Goal: Information Seeking & Learning: Learn about a topic

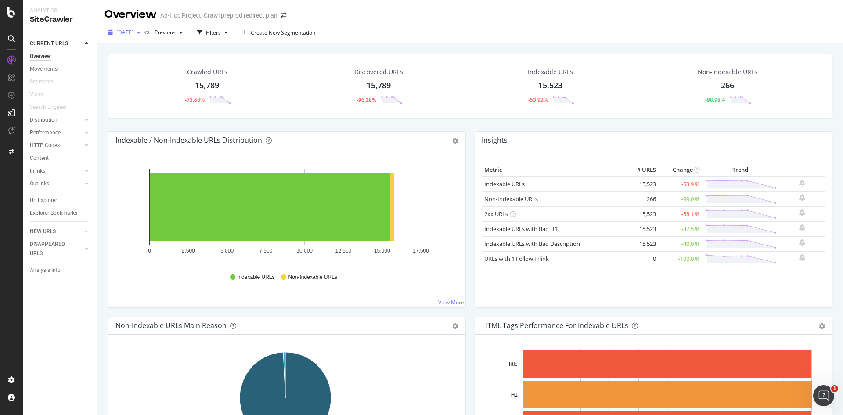
click at [133, 33] on span "[DATE]" at bounding box center [124, 32] width 17 height 7
click at [143, 50] on div "[DATE]" at bounding box center [140, 50] width 46 height 8
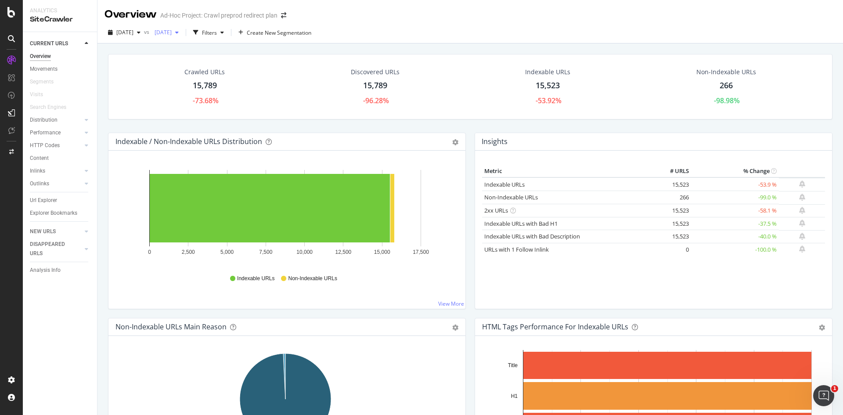
click at [172, 32] on span "[DATE]" at bounding box center [161, 32] width 21 height 7
click at [219, 47] on div "2025 Sep. 15th 15.8K URLs" at bounding box center [210, 50] width 78 height 8
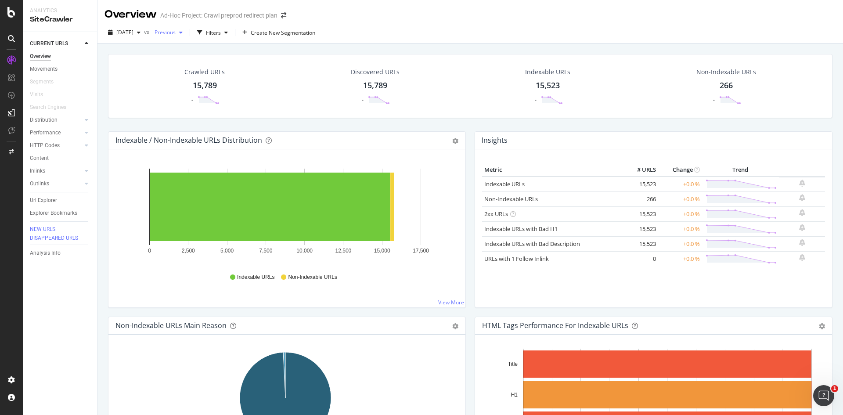
click at [186, 37] on div "Previous" at bounding box center [168, 32] width 35 height 13
click at [441, 41] on div "2025 Sep. 18th vs Previous Filters Create New Segmentation" at bounding box center [469, 34] width 745 height 18
click at [249, 15] on div "Ad-Hoc Project: Crawl preprod redirect plan" at bounding box center [218, 15] width 117 height 9
click at [285, 16] on icon "arrow-right-arrow-left" at bounding box center [283, 15] width 5 height 6
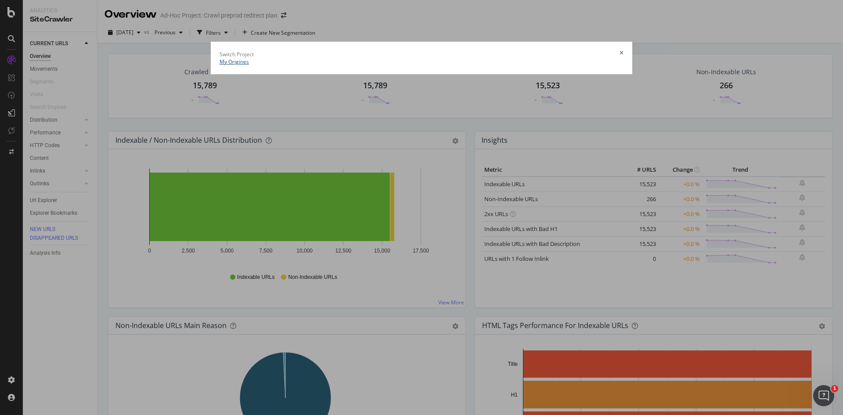
click at [219, 58] on link "My Origines" at bounding box center [233, 61] width 29 height 7
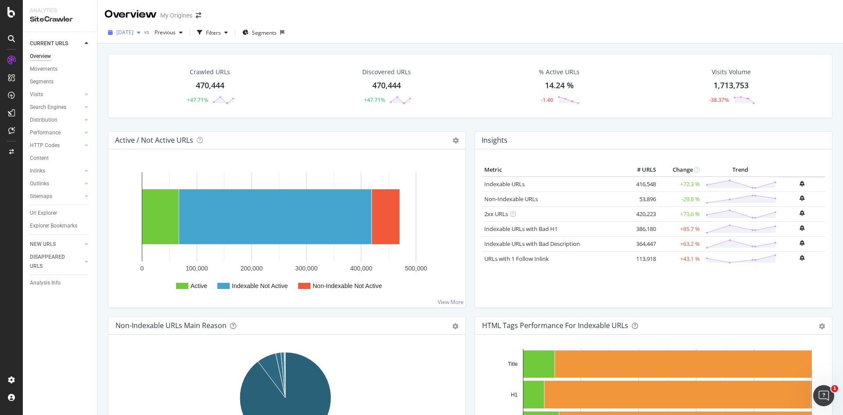
click at [133, 32] on span "[DATE]" at bounding box center [124, 32] width 17 height 7
click at [276, 33] on span "Segments" at bounding box center [264, 32] width 25 height 7
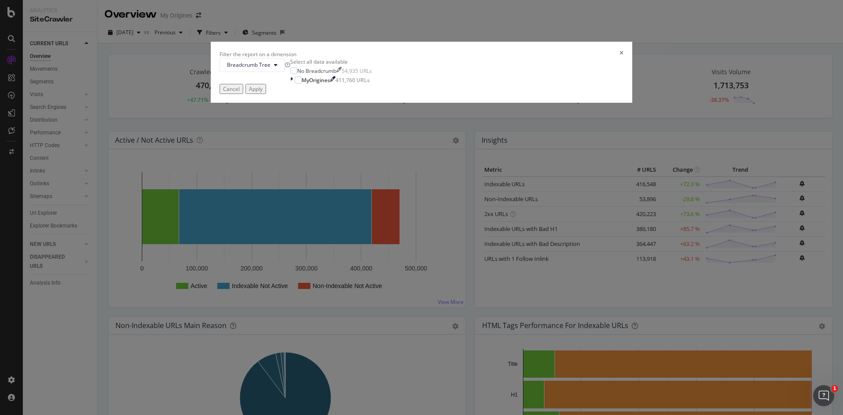
click at [508, 58] on div "Filter the report on a dimension" at bounding box center [421, 53] width 404 height 7
click at [619, 58] on icon "times" at bounding box center [621, 53] width 4 height 7
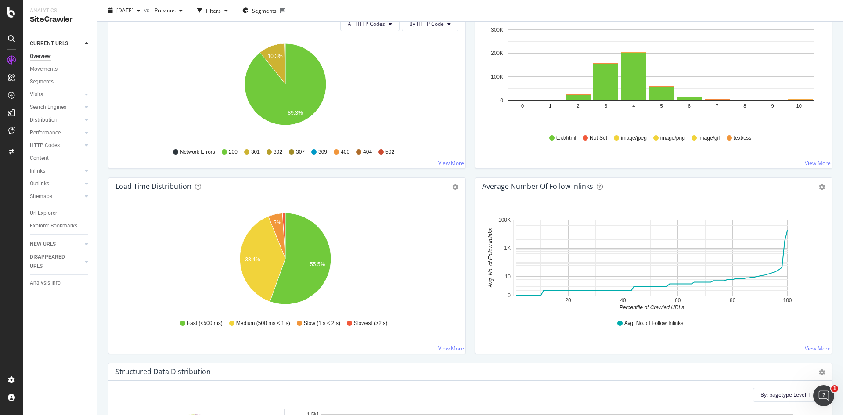
scroll to position [614, 0]
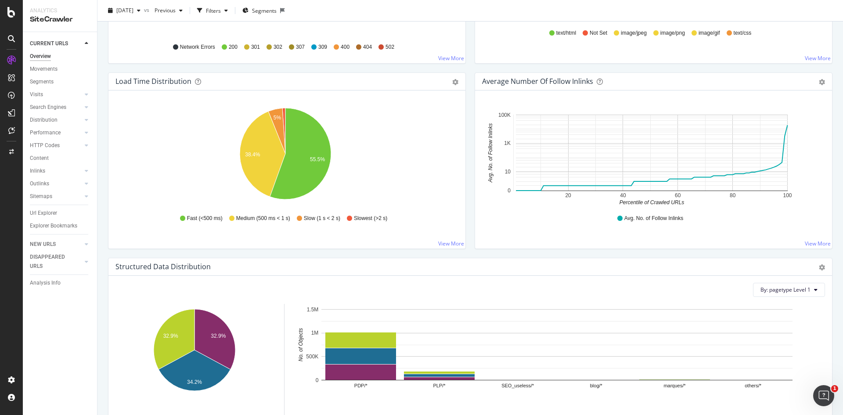
click at [592, 81] on div "Average Number of Follow Inlinks" at bounding box center [643, 81] width 323 height 9
click at [596, 82] on icon at bounding box center [599, 82] width 6 height 6
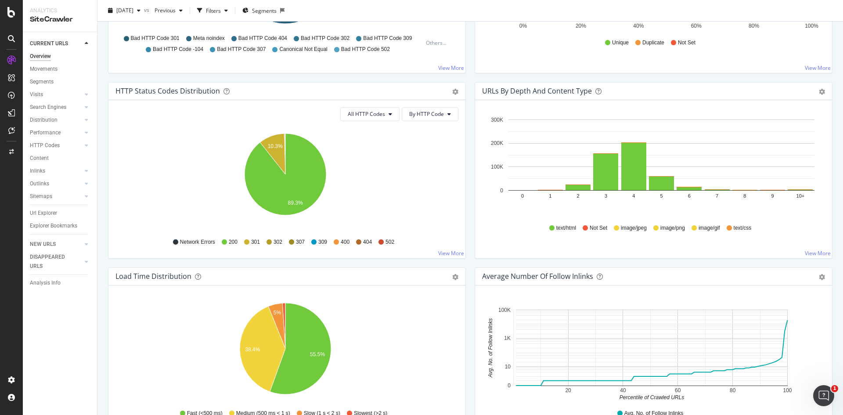
scroll to position [507, 0]
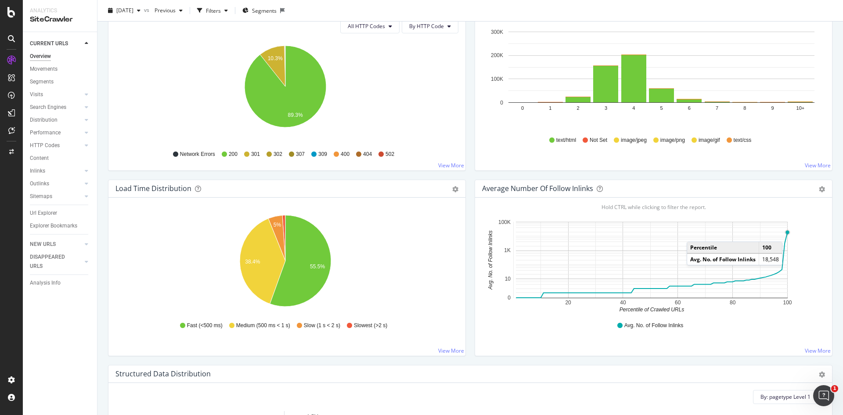
click at [786, 233] on circle "A chart." at bounding box center [788, 232] width 4 height 4
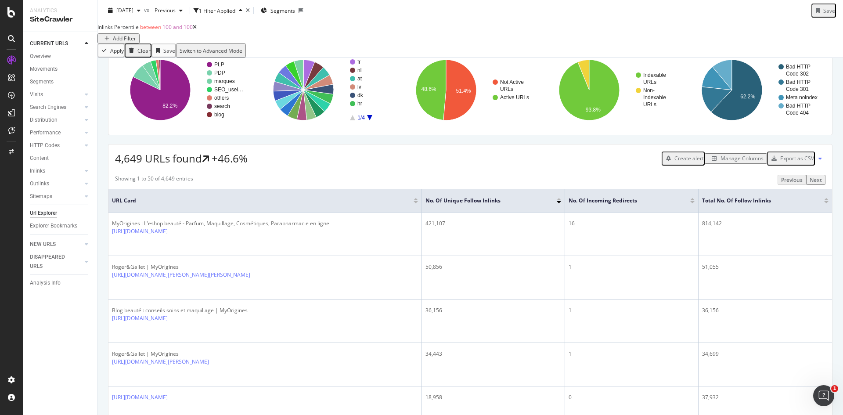
scroll to position [176, 0]
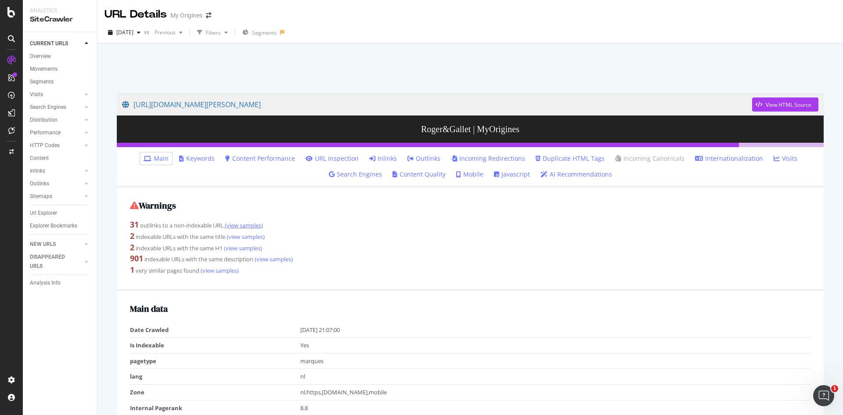
click at [251, 223] on link "(view samples)" at bounding box center [242, 225] width 39 height 8
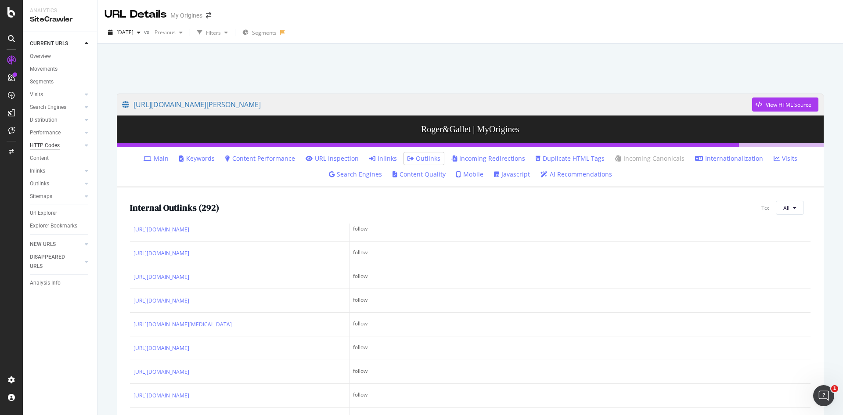
click at [47, 147] on div "HTTP Codes" at bounding box center [45, 145] width 30 height 9
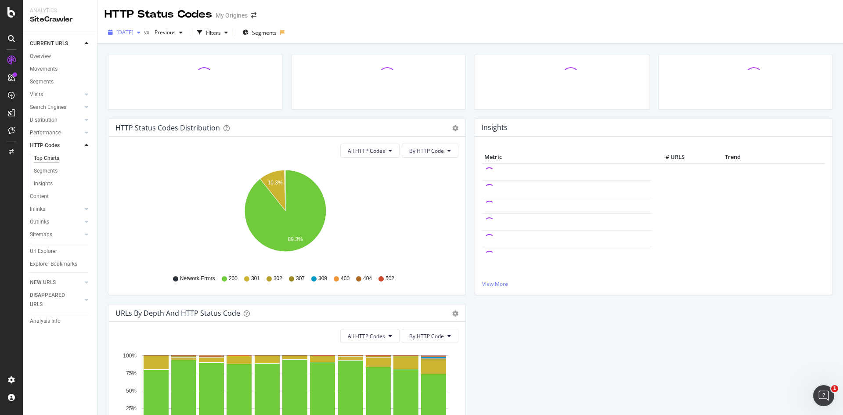
click at [133, 33] on span "[DATE]" at bounding box center [124, 32] width 17 height 7
click at [206, 26] on div "button" at bounding box center [200, 32] width 12 height 12
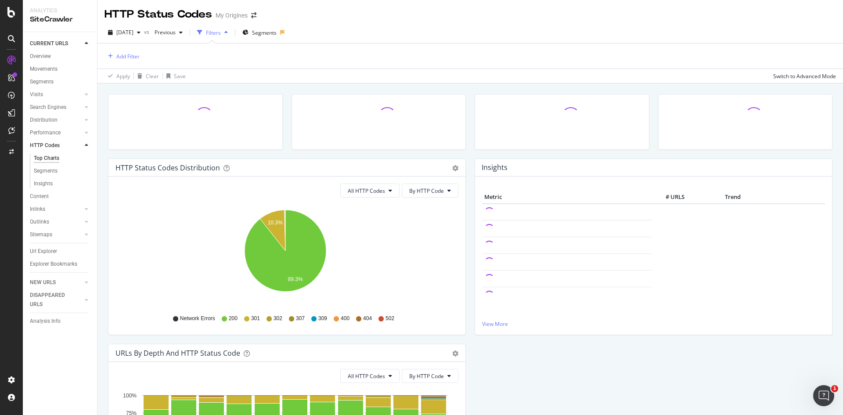
click at [229, 26] on div "Filters" at bounding box center [213, 32] width 38 height 13
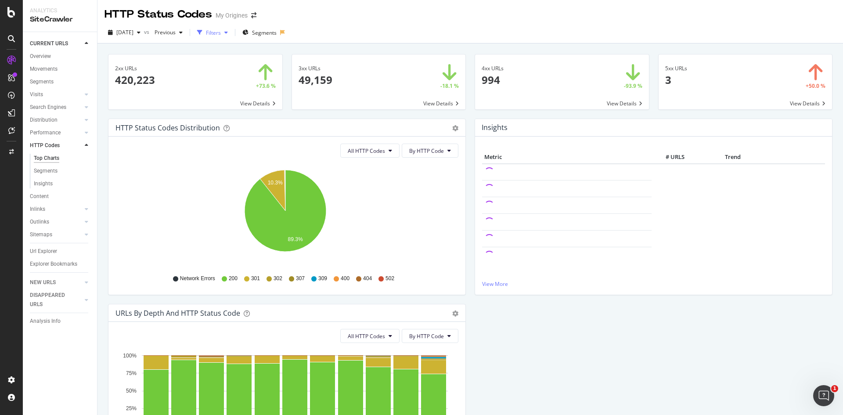
click at [229, 26] on div "Filters" at bounding box center [213, 32] width 38 height 13
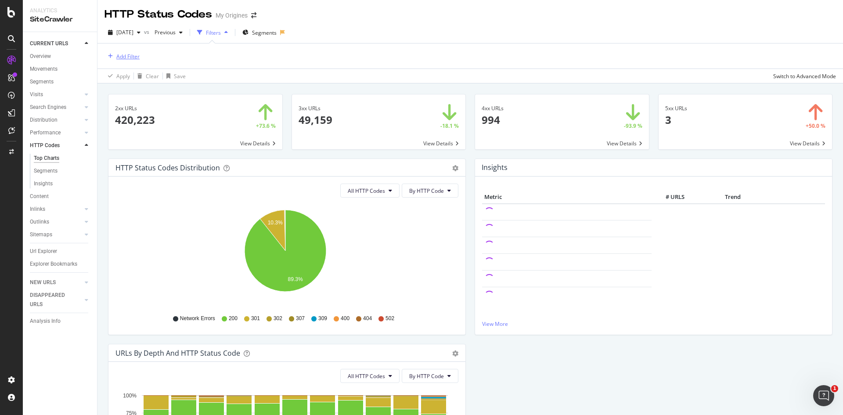
click at [131, 61] on div "Add Filter" at bounding box center [121, 56] width 35 height 10
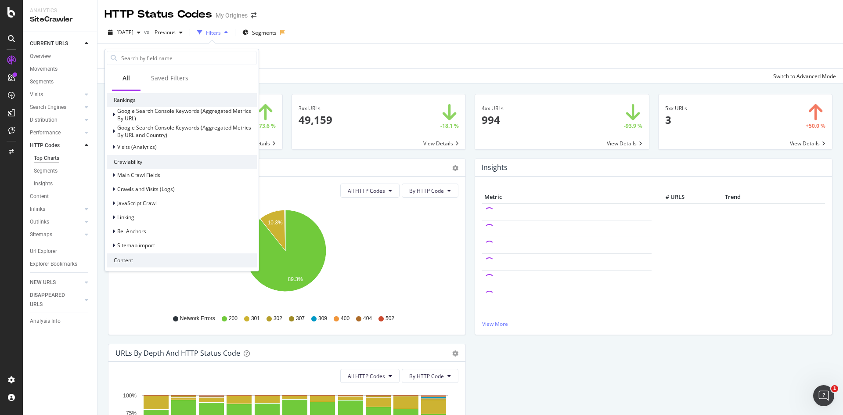
scroll to position [195, 0]
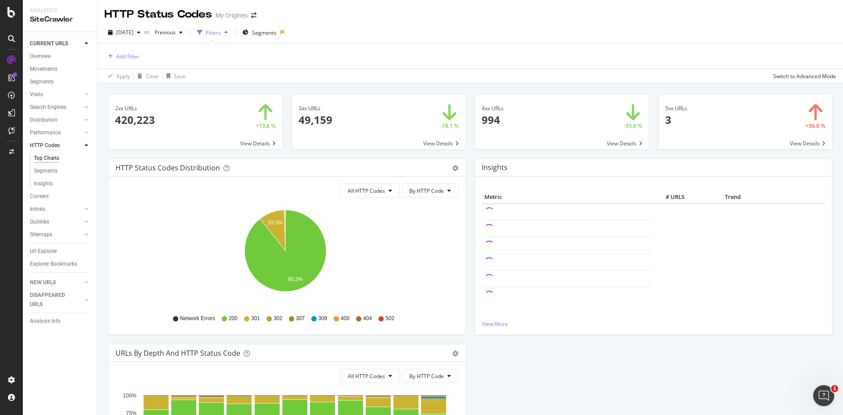
click at [382, 42] on div "2025 Sep. 30th vs Previous Filters Segments" at bounding box center [469, 34] width 745 height 18
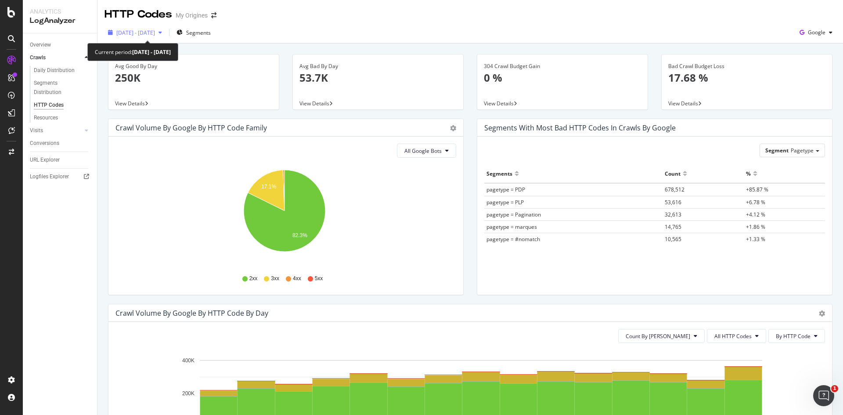
click at [155, 31] on span "[DATE] - [DATE]" at bounding box center [135, 32] width 39 height 7
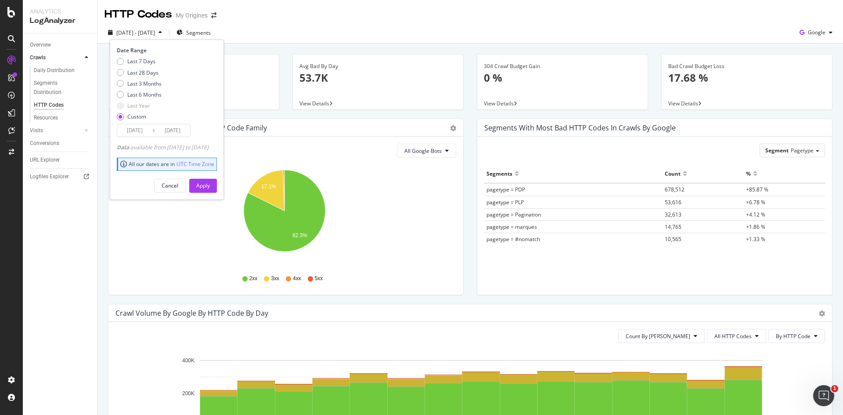
click at [330, 32] on div "2025 Sep. 27th - Oct. 11th Segments Date Range Last 7 Days Last 28 Days Last 3 …" at bounding box center [469, 34] width 745 height 18
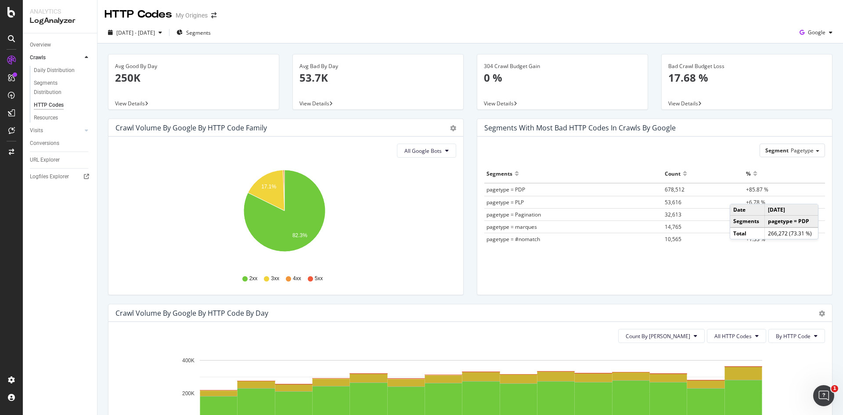
click at [602, 269] on div "Segments Count % pagetype = PDP 678,512 +85.87 % pagetype = PLP 53,616 +6.78 % …" at bounding box center [654, 218] width 341 height 108
click at [757, 190] on span "+85.87 %" at bounding box center [757, 189] width 22 height 7
click at [669, 187] on span "678,512" at bounding box center [674, 189] width 20 height 7
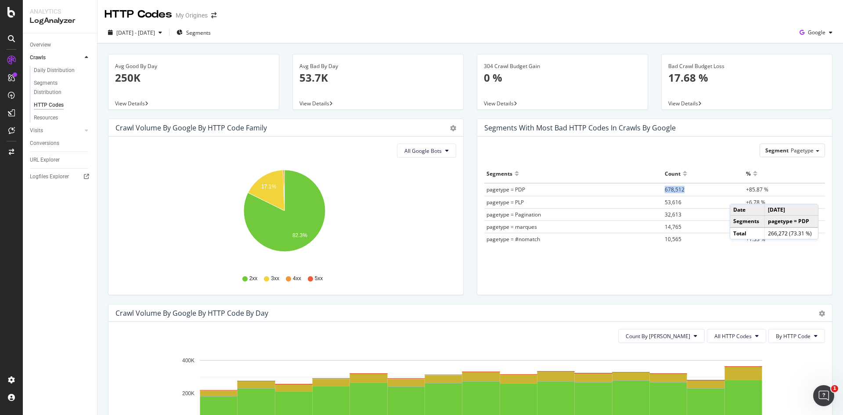
click at [669, 187] on span "678,512" at bounding box center [674, 189] width 20 height 7
click at [672, 99] on div "View Details" at bounding box center [746, 103] width 170 height 12
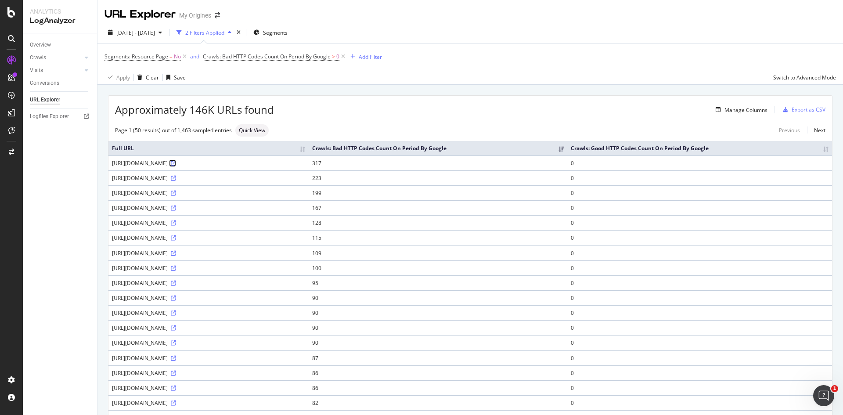
click at [176, 164] on icon at bounding box center [173, 163] width 5 height 5
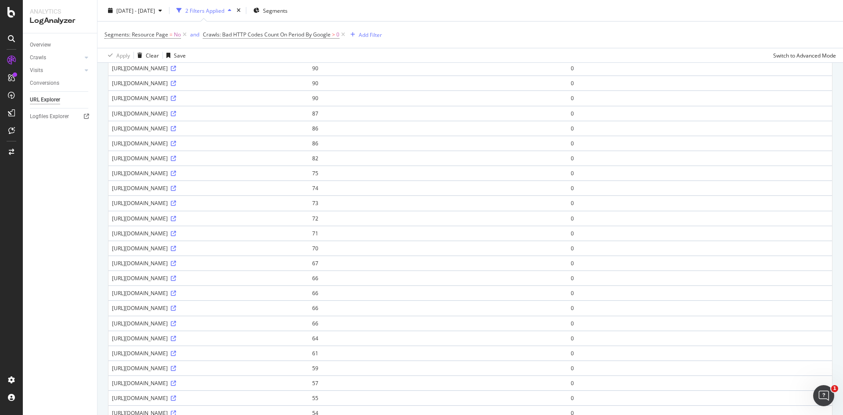
scroll to position [263, 0]
click at [176, 227] on icon at bounding box center [173, 229] width 5 height 5
click at [230, 232] on div "https://www.my-origines.com/gb/hydraskin-light-P3901068.html" at bounding box center [208, 229] width 193 height 7
click at [176, 233] on link at bounding box center [172, 229] width 7 height 7
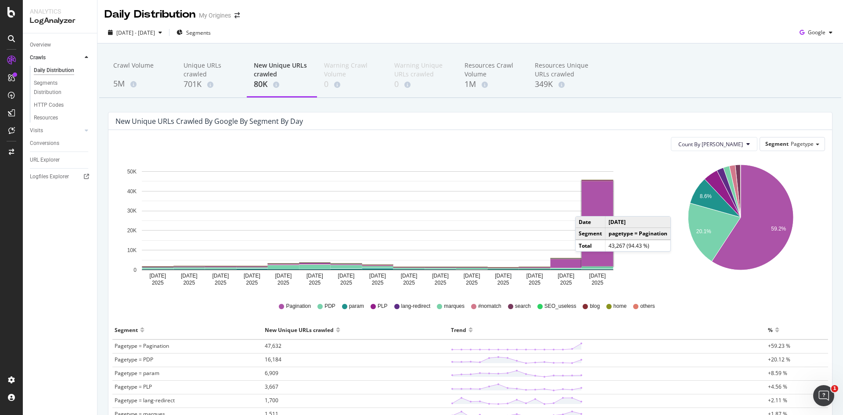
click at [584, 207] on rect "A chart." at bounding box center [597, 223] width 32 height 85
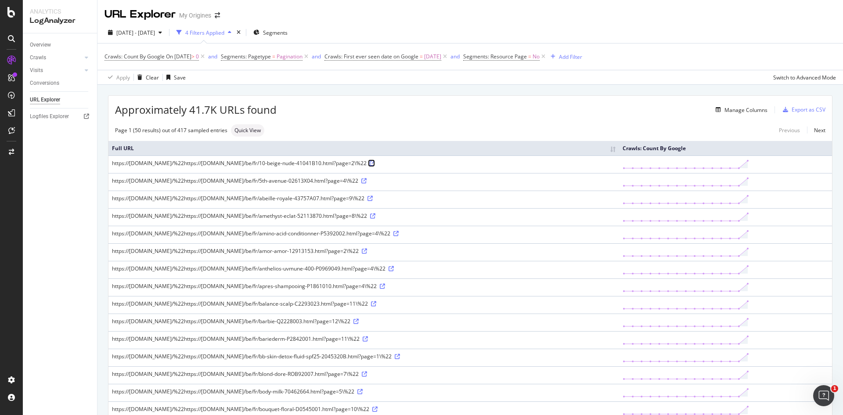
click at [375, 165] on icon at bounding box center [371, 163] width 5 height 5
click at [291, 163] on div "https://[DOMAIN_NAME]/%22https://[DOMAIN_NAME]/be/fr/10-beige-nude-41041B10.htm…" at bounding box center [363, 162] width 503 height 7
click at [291, 163] on div "https://www.my-origines.com/%22https://www.my-origines.com/be/fr/10-beige-nude-…" at bounding box center [363, 162] width 503 height 7
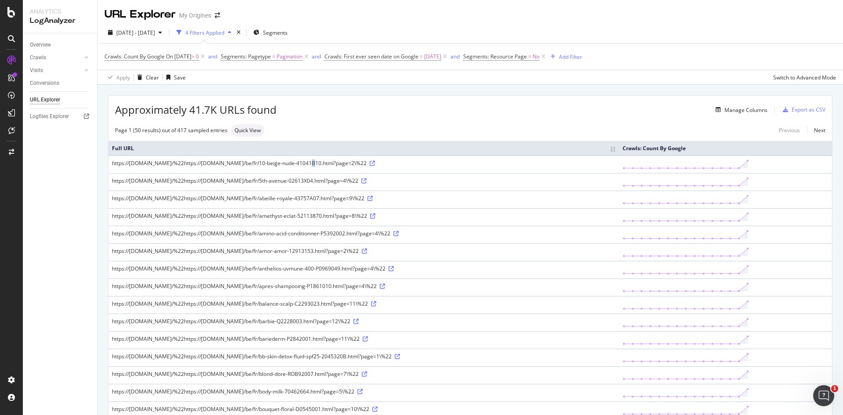
click at [291, 163] on div "https://www.my-origines.com/%22https://www.my-origines.com/be/fr/10-beige-nude-…" at bounding box center [363, 162] width 503 height 7
click at [420, 267] on div "https://www.my-origines.com/%22https://www.my-origines.com/be/fr/anthelios-uvmu…" at bounding box center [363, 268] width 503 height 7
click at [394, 269] on icon at bounding box center [390, 268] width 5 height 5
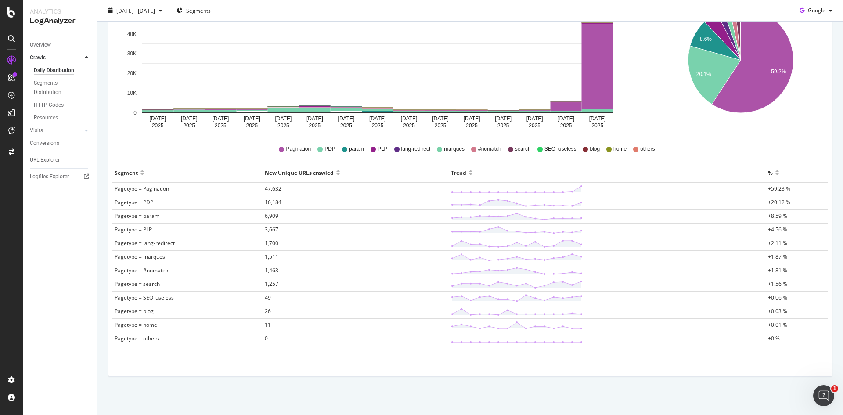
scroll to position [158, 0]
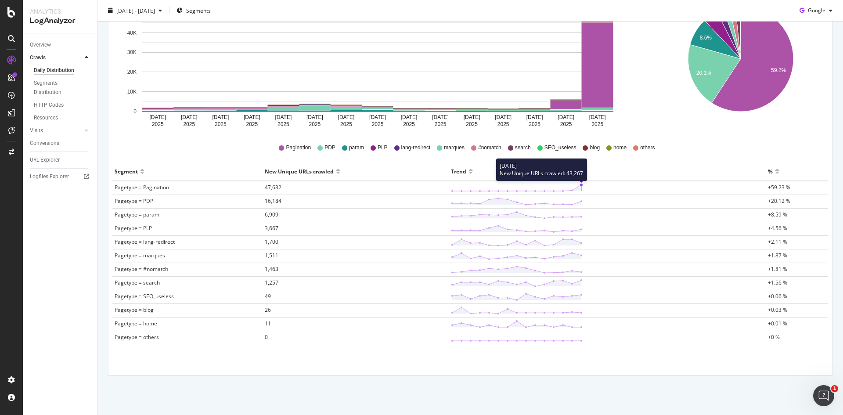
click at [576, 186] on polyline at bounding box center [576, 188] width 9 height 6
click at [576, 186] on polygon at bounding box center [516, 188] width 129 height 6
click at [578, 186] on g at bounding box center [516, 187] width 131 height 8
click at [581, 186] on line at bounding box center [581, 188] width 0 height 6
click at [266, 189] on span "47,632" at bounding box center [273, 186] width 17 height 7
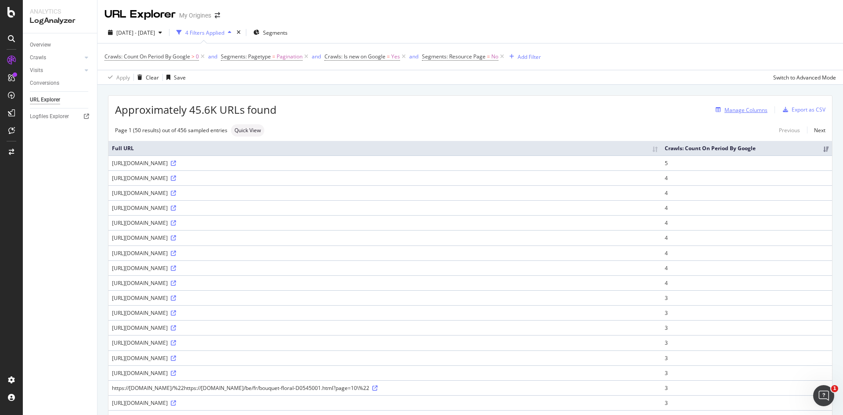
click at [739, 111] on div "Manage Columns" at bounding box center [745, 109] width 43 height 7
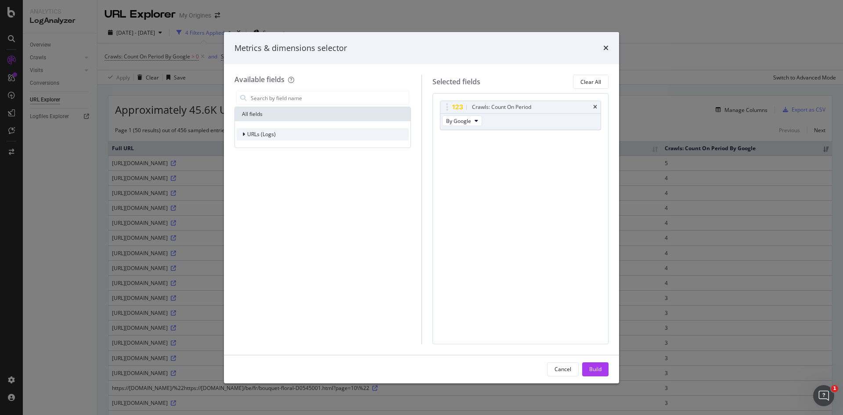
click at [242, 135] on icon "modal" at bounding box center [243, 134] width 3 height 5
drag, startPoint x: 253, startPoint y: 135, endPoint x: 314, endPoint y: 164, distance: 67.9
click at [314, 164] on div "URLs (Logs) URL Scheme Segments Crawls Visits" at bounding box center [323, 161] width 172 height 67
click at [286, 222] on div "All fields URLs (Logs) URL Scheme Segments Crawls Visits" at bounding box center [322, 216] width 176 height 255
click at [248, 147] on icon "modal" at bounding box center [249, 146] width 3 height 5
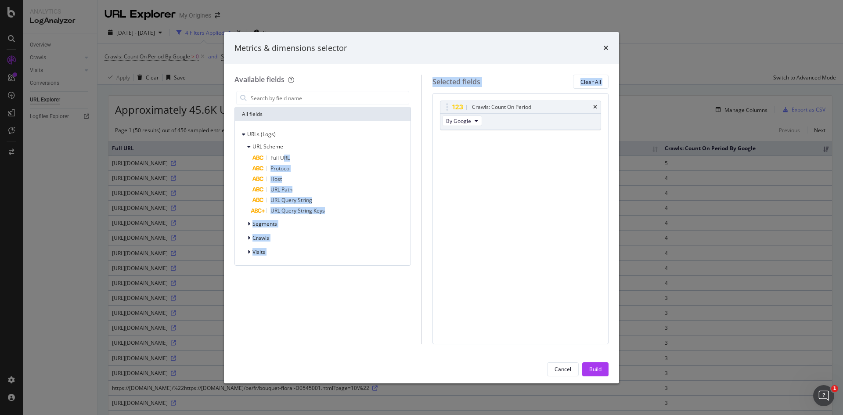
drag, startPoint x: 286, startPoint y: 158, endPoint x: 430, endPoint y: 151, distance: 144.5
click at [490, 135] on div "Available fields All fields URLs (Logs) URL Scheme Full URL Protocol Host URL P…" at bounding box center [421, 209] width 374 height 269
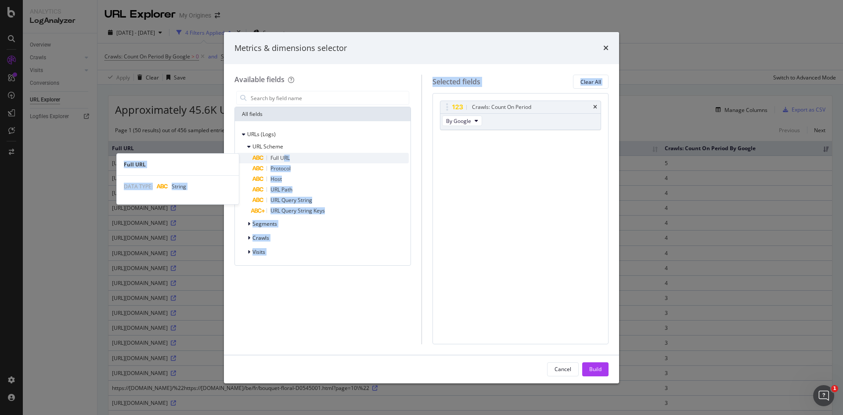
click at [312, 157] on div "Full URL" at bounding box center [330, 158] width 156 height 11
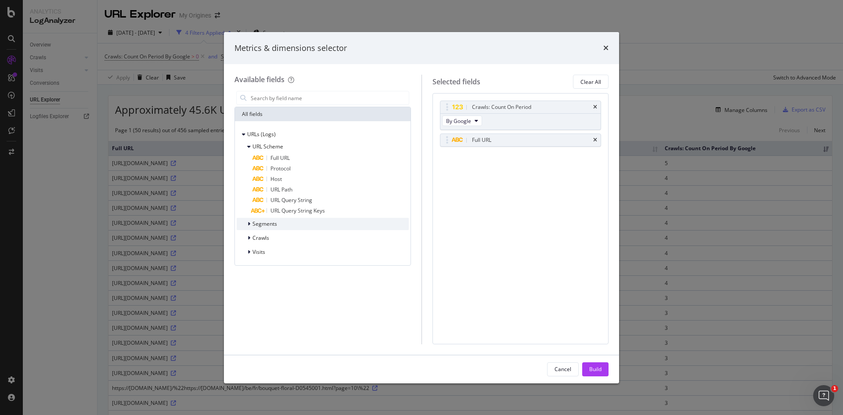
click at [283, 229] on div "Segments" at bounding box center [323, 224] width 172 height 12
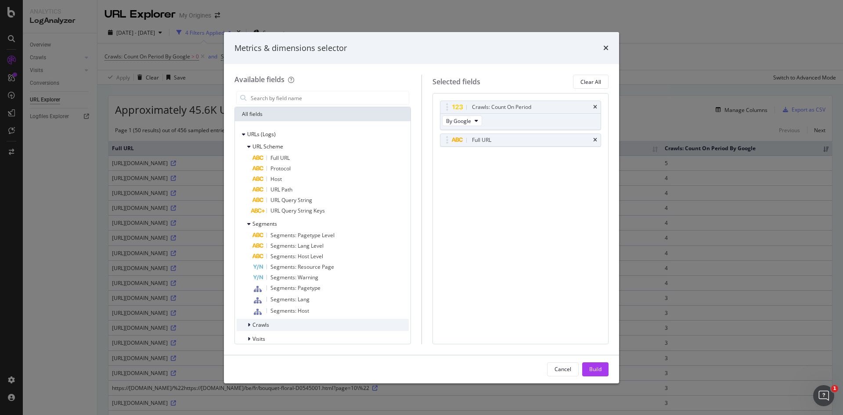
click at [273, 326] on div "Crawls" at bounding box center [323, 325] width 172 height 12
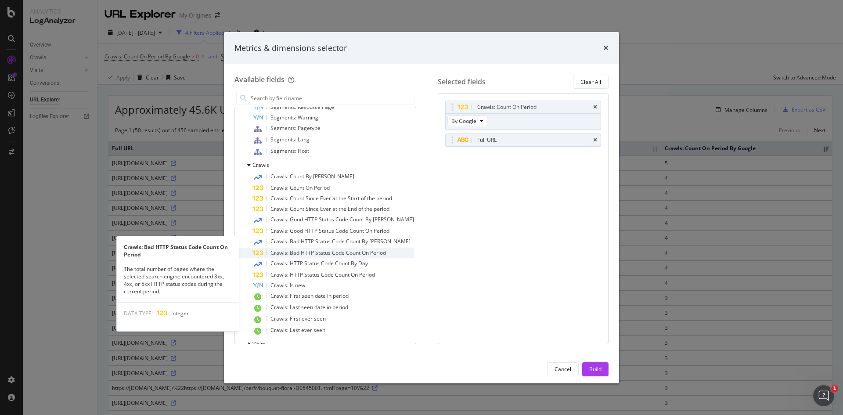
scroll to position [173, 0]
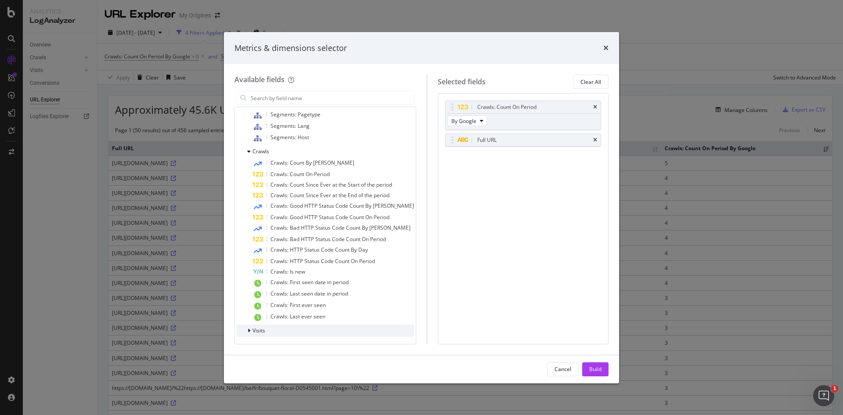
click at [269, 334] on div "Visits" at bounding box center [325, 330] width 177 height 12
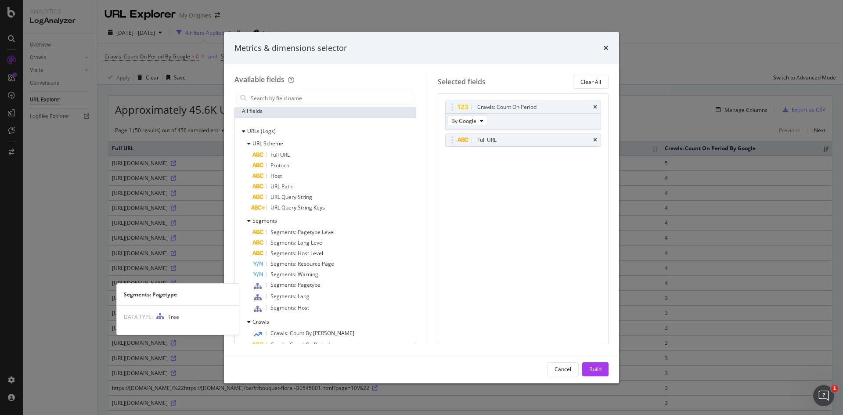
scroll to position [0, 0]
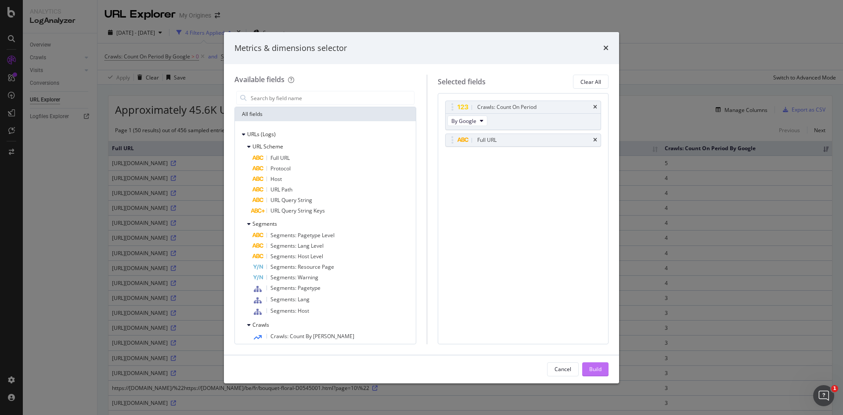
click at [600, 372] on div "Build" at bounding box center [595, 368] width 12 height 7
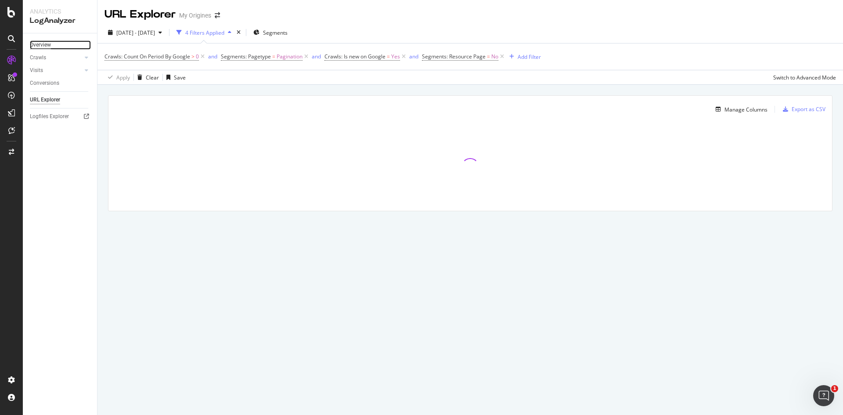
click at [39, 49] on div "Overview" at bounding box center [40, 44] width 21 height 9
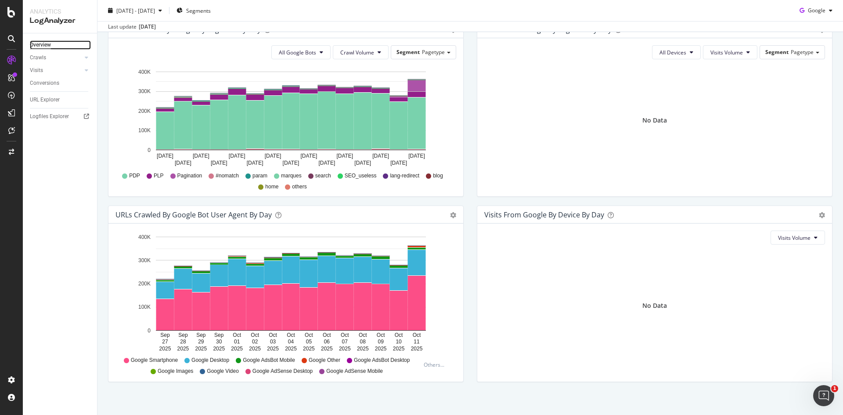
scroll to position [317, 0]
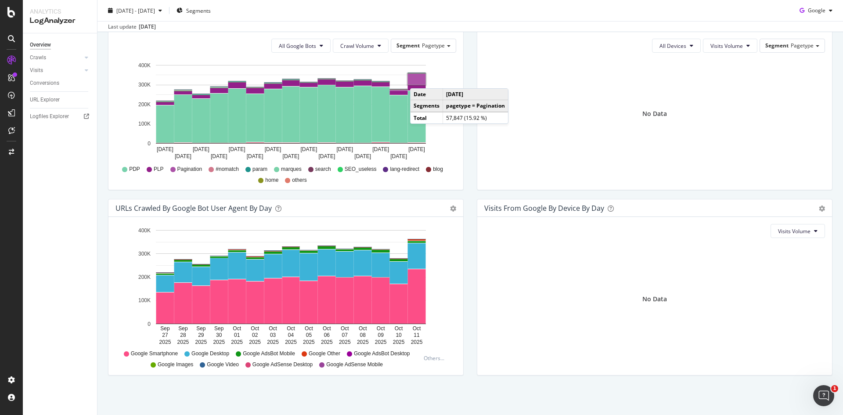
click at [419, 79] on rect "A chart." at bounding box center [417, 79] width 18 height 11
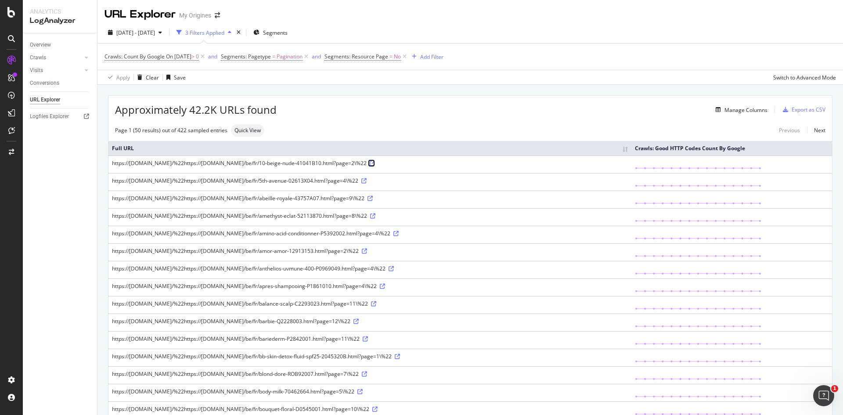
click at [375, 163] on icon at bounding box center [371, 163] width 5 height 5
click at [394, 180] on div "https://www.my-origines.com/%22https://www.my-origines.com/be/fr/5th-avenue-026…" at bounding box center [370, 180] width 516 height 7
click at [392, 180] on div "https://www.my-origines.com/%22https://www.my-origines.com/be/fr/5th-avenue-026…" at bounding box center [370, 180] width 516 height 7
click at [366, 180] on icon at bounding box center [363, 180] width 5 height 5
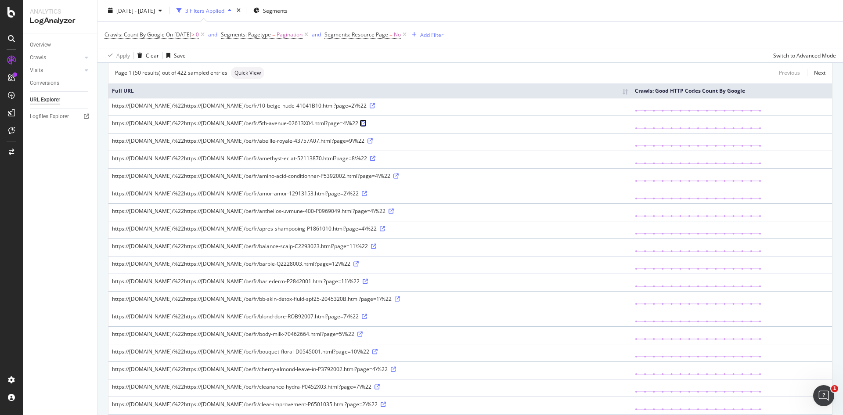
scroll to position [176, 0]
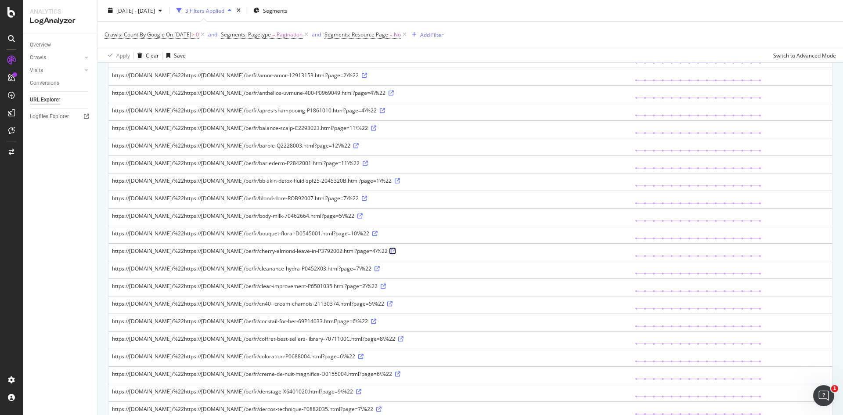
click at [396, 250] on icon at bounding box center [393, 250] width 5 height 5
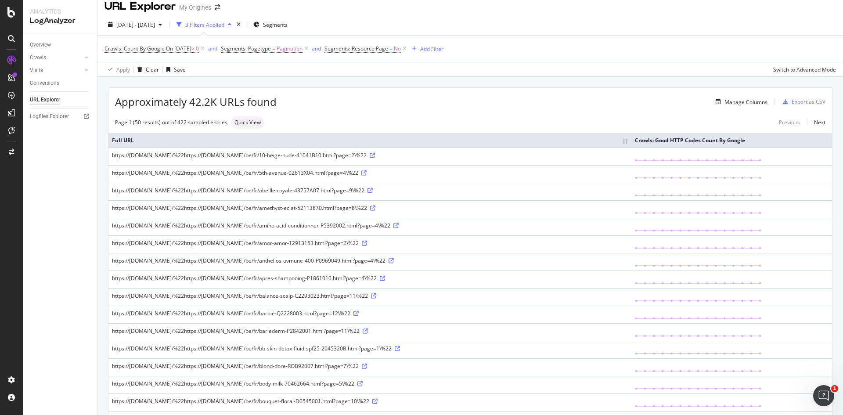
scroll to position [0, 0]
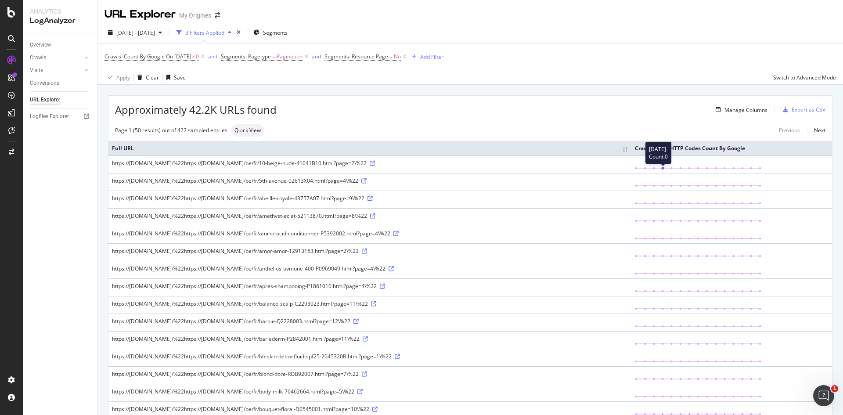
click at [670, 166] on icon at bounding box center [698, 164] width 126 height 10
click at [176, 163] on div "https://www.my-origines.com/%22https://www.my-origines.com/be/fr/10-beige-nude-…" at bounding box center [370, 162] width 516 height 7
click at [172, 163] on div "https://www.my-origines.com/%22https://www.my-origines.com/be/fr/10-beige-nude-…" at bounding box center [370, 162] width 516 height 7
click at [251, 129] on span "Quick View" at bounding box center [247, 130] width 26 height 5
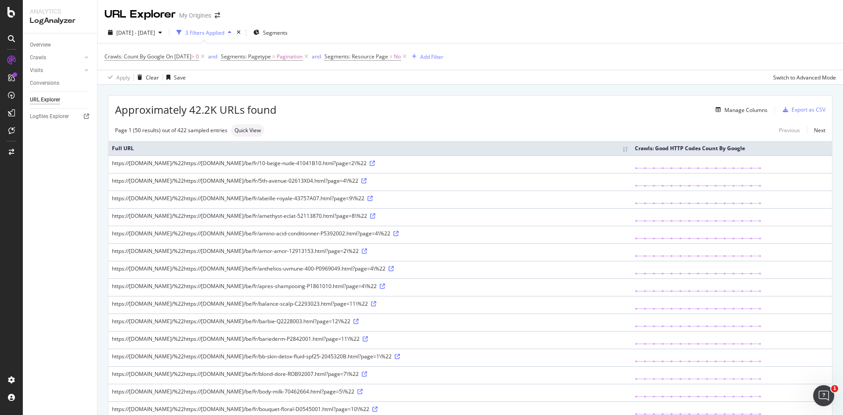
click at [419, 124] on div "Page 1 (50 results) out of 422 sampled entries Quick View Previous Next" at bounding box center [469, 130] width 723 height 12
click at [799, 74] on div "Switch to Advanced Mode" at bounding box center [804, 77] width 63 height 7
click at [797, 74] on div "Switch back to Simple mode" at bounding box center [802, 77] width 68 height 7
click at [797, 74] on div "Switch to Advanced Mode" at bounding box center [804, 77] width 63 height 7
click at [797, 74] on div "Switch back to Simple mode" at bounding box center [802, 77] width 68 height 7
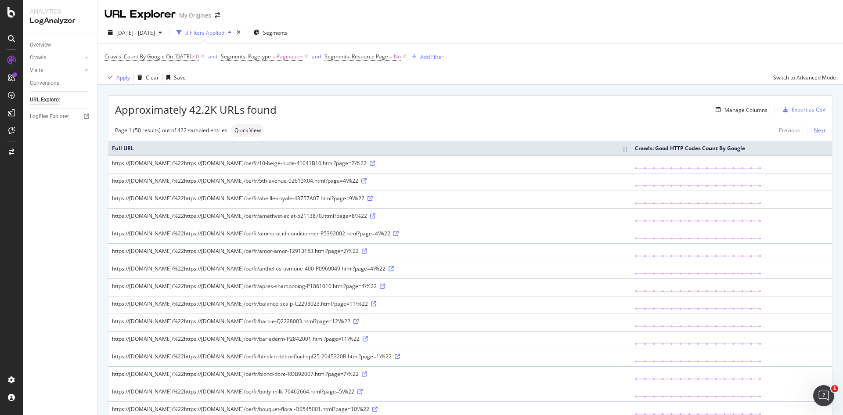
click at [807, 130] on link "Next" at bounding box center [816, 130] width 18 height 13
drag, startPoint x: 339, startPoint y: 249, endPoint x: 316, endPoint y: 251, distance: 23.8
click at [316, 251] on div "https://www.my-origines.com/%22https://www.my-origines.com/be/fr/lipikar-ap-m-P…" at bounding box center [365, 250] width 506 height 7
copy div "P0900008"
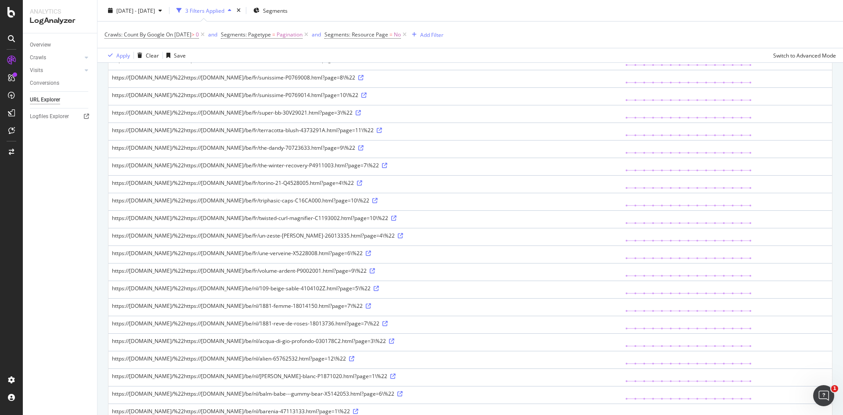
scroll to position [666, 0]
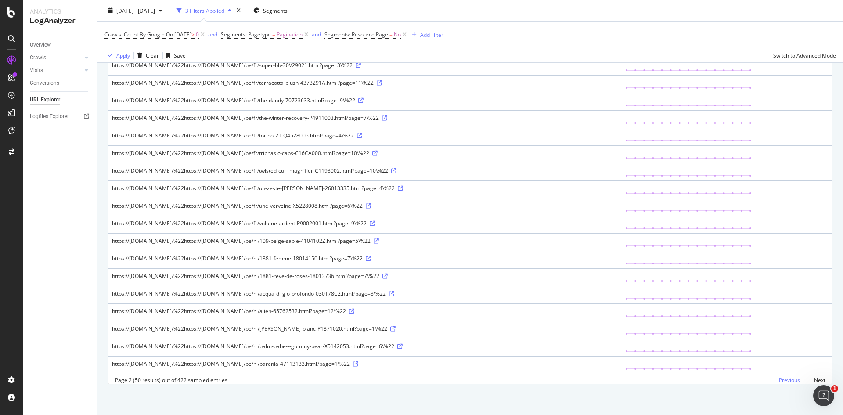
click at [789, 380] on link "Previous" at bounding box center [788, 379] width 35 height 13
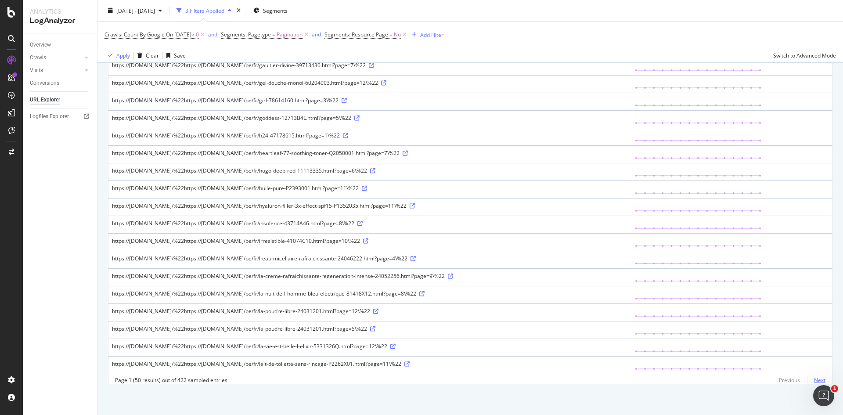
click at [814, 379] on link "Next" at bounding box center [816, 379] width 18 height 13
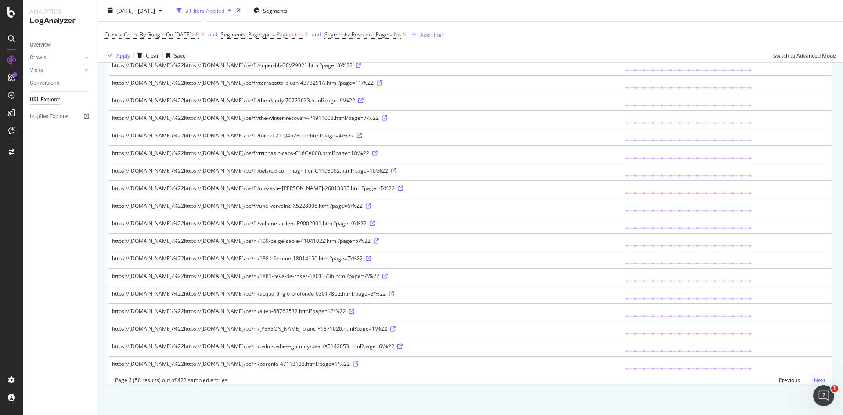
click at [814, 381] on link "Next" at bounding box center [816, 379] width 18 height 13
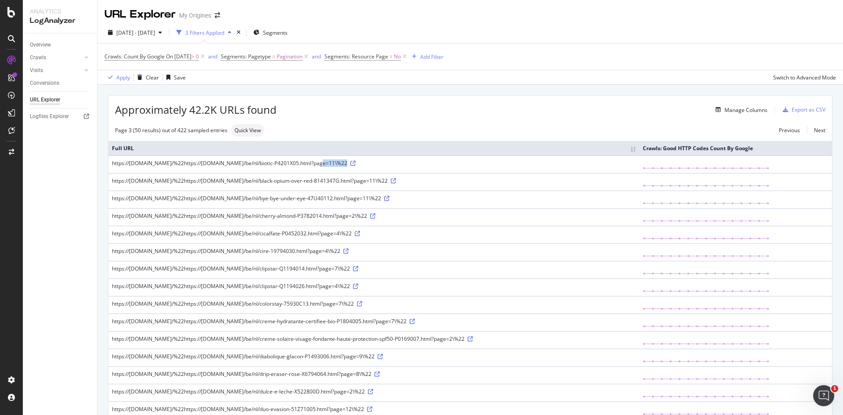
drag, startPoint x: 323, startPoint y: 162, endPoint x: 301, endPoint y: 165, distance: 23.0
click at [301, 165] on div "https://www.my-origines.com/%22https://www.my-origines.com/be/nl/biotic-P4201X0…" at bounding box center [374, 162] width 524 height 7
copy div "P4201X05"
click at [488, 152] on th "Full URL" at bounding box center [373, 148] width 531 height 14
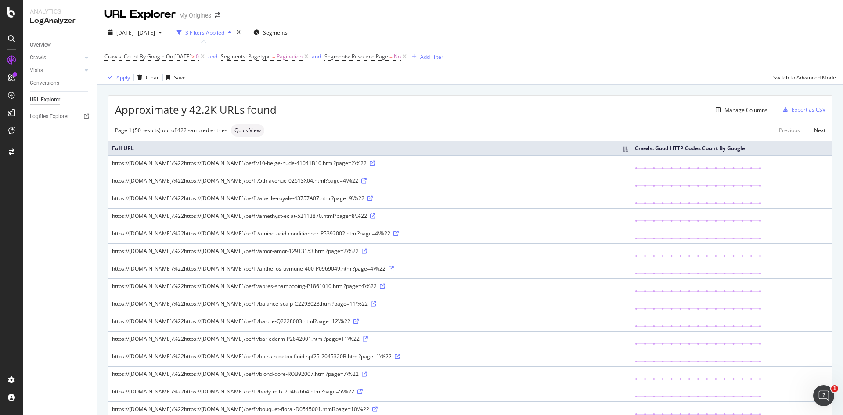
click at [393, 162] on div "https://www.my-origines.com/%22https://www.my-origines.com/be/fr/10-beige-nude-…" at bounding box center [370, 162] width 516 height 7
click at [375, 162] on icon at bounding box center [371, 163] width 5 height 5
